Goal: Task Accomplishment & Management: Use online tool/utility

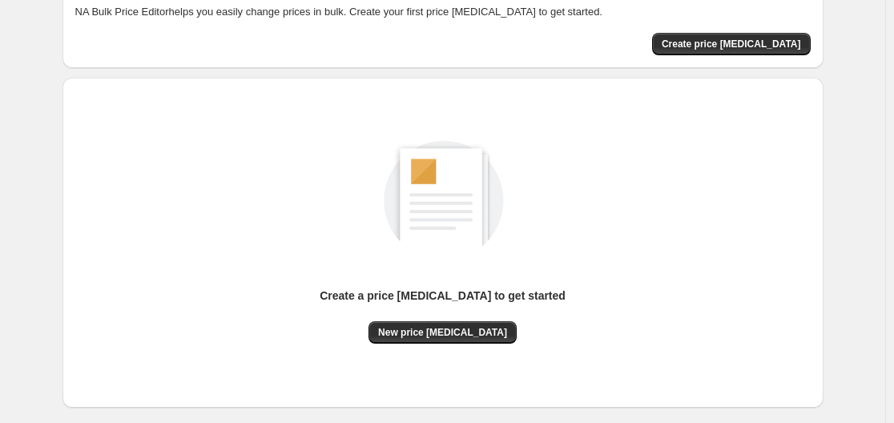
scroll to position [177, 0]
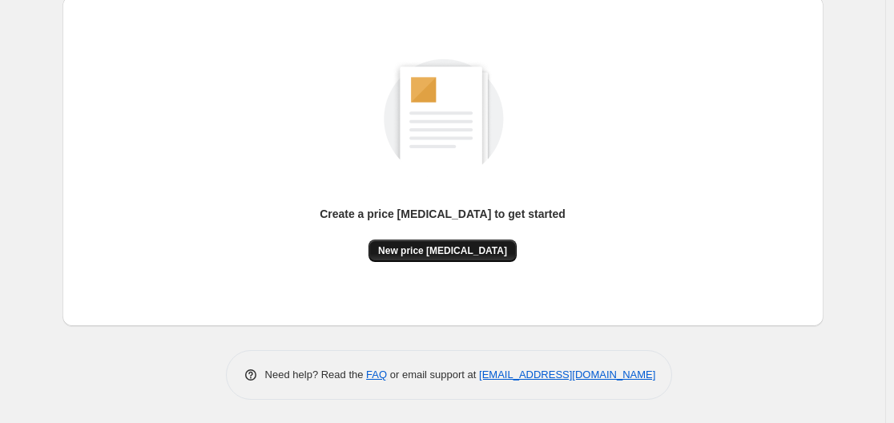
click at [434, 242] on button "New price [MEDICAL_DATA]" at bounding box center [443, 251] width 148 height 22
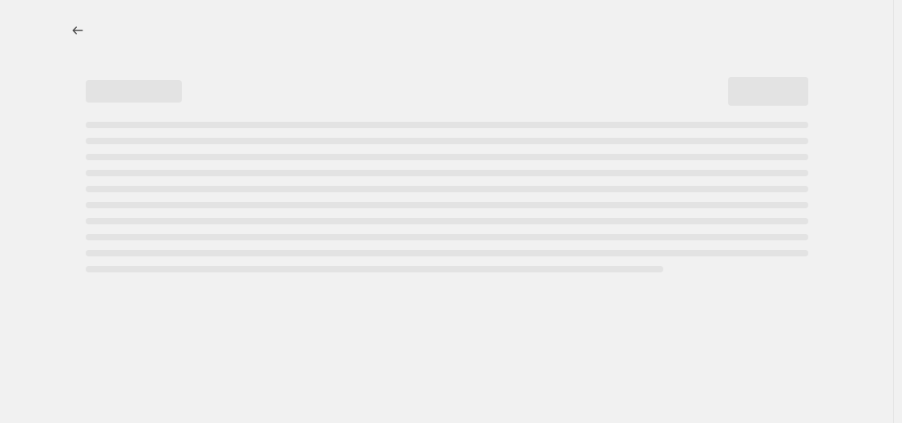
select select "percentage"
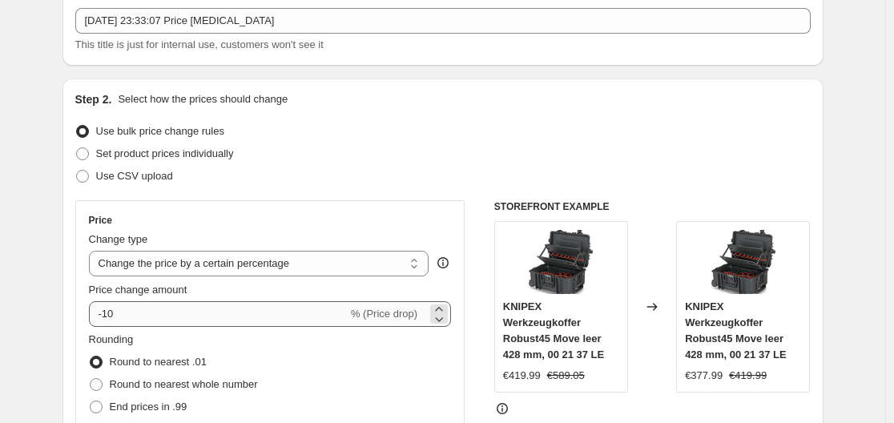
scroll to position [240, 0]
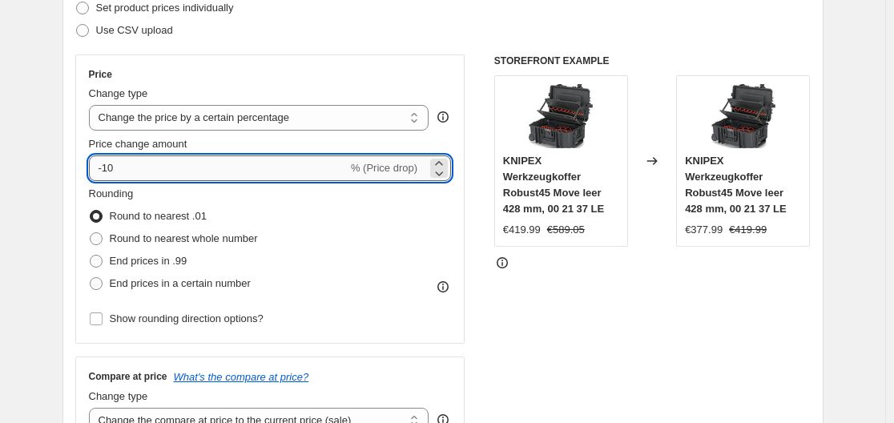
click at [296, 163] on input "-10" at bounding box center [218, 168] width 259 height 26
type input "-1"
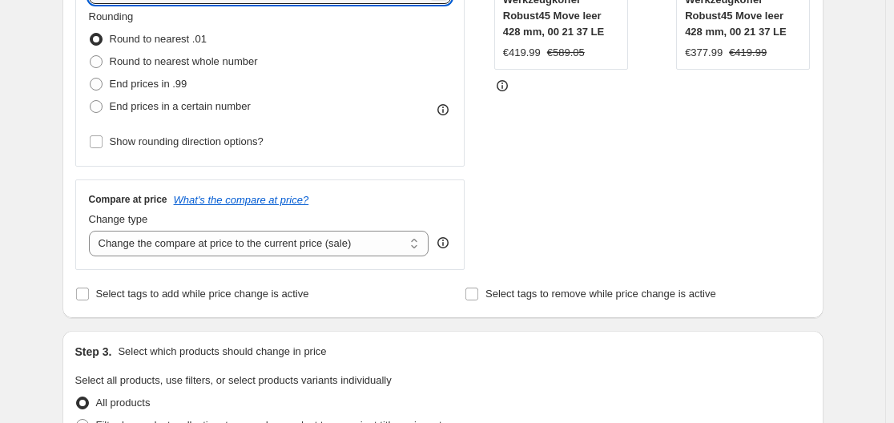
scroll to position [401, 0]
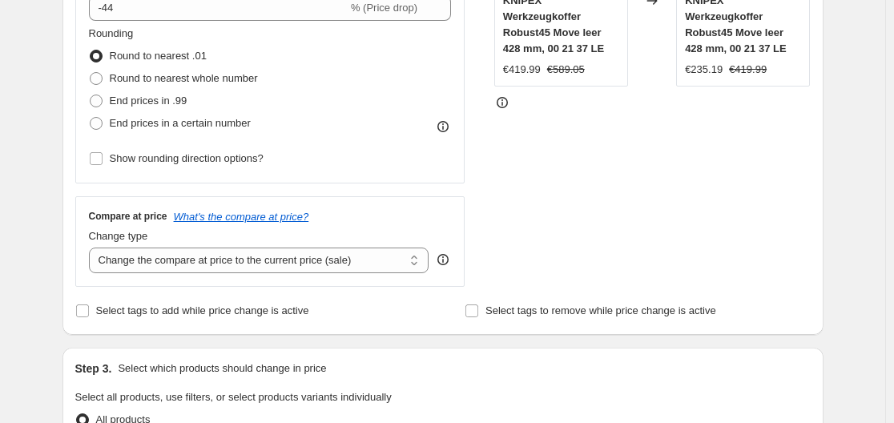
click at [465, 222] on div "Compare at price What's the compare at price? Change type Change the compare at…" at bounding box center [270, 241] width 390 height 90
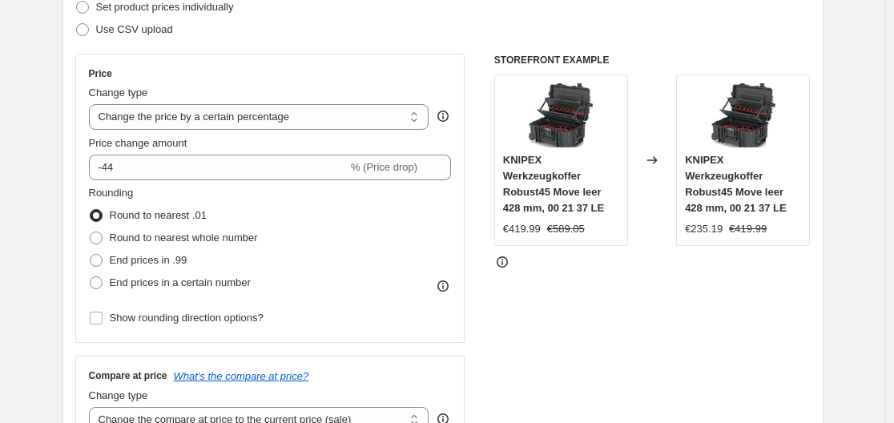
scroll to position [240, 0]
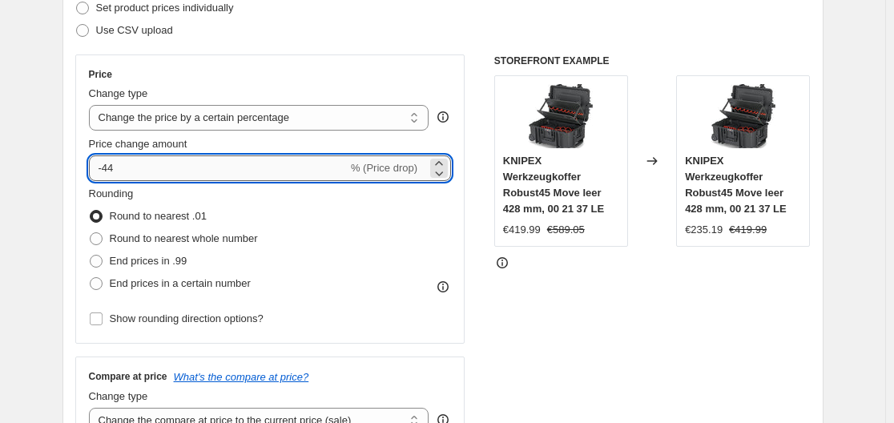
click at [221, 160] on div "Price change amount -44 % (Price drop)" at bounding box center [270, 158] width 363 height 45
type input "-4"
type input "-35"
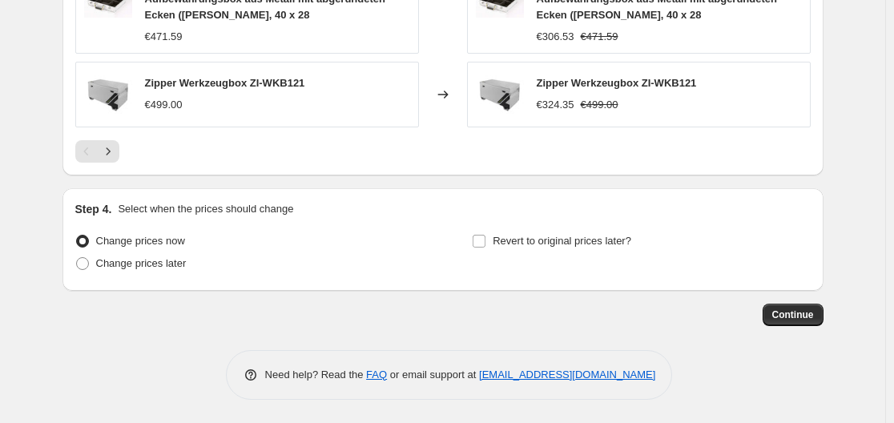
scroll to position [1296, 0]
click at [784, 314] on span "Continue" at bounding box center [793, 314] width 42 height 13
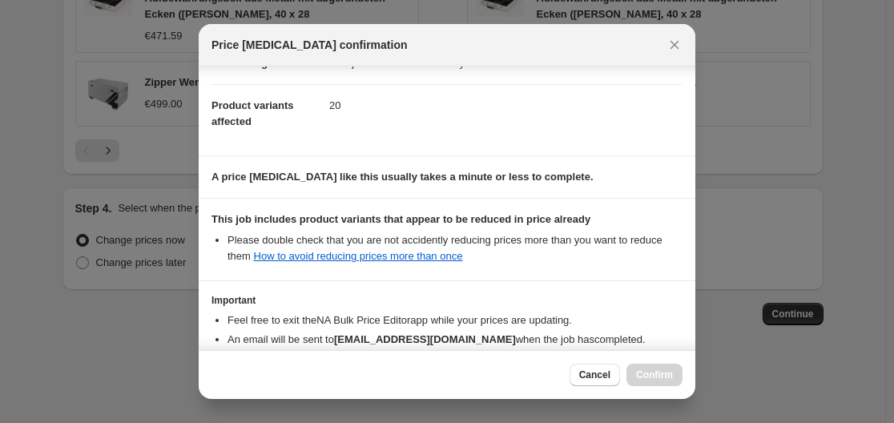
scroll to position [252, 0]
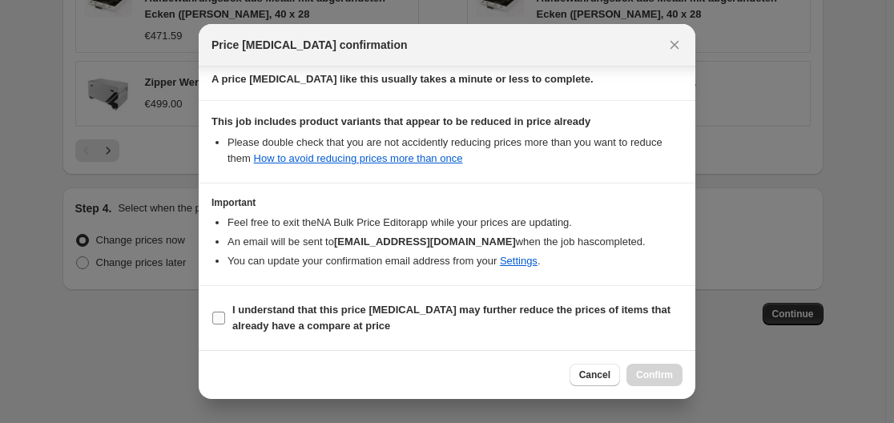
click at [214, 307] on label "I understand that this price [MEDICAL_DATA] may further reduce the prices of it…" at bounding box center [447, 318] width 471 height 38
click at [214, 312] on input "I understand that this price [MEDICAL_DATA] may further reduce the prices of it…" at bounding box center [218, 318] width 13 height 13
checkbox input "true"
click at [651, 370] on span "Confirm" at bounding box center [654, 375] width 37 height 13
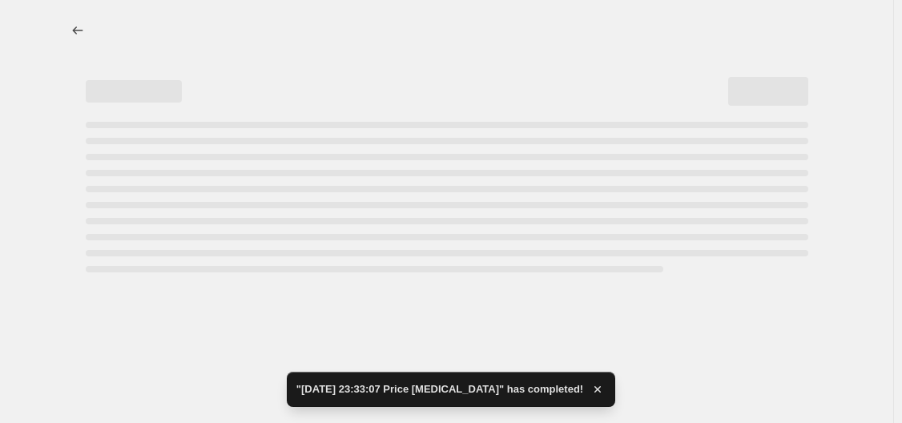
select select "percentage"
